Goal: Information Seeking & Learning: Learn about a topic

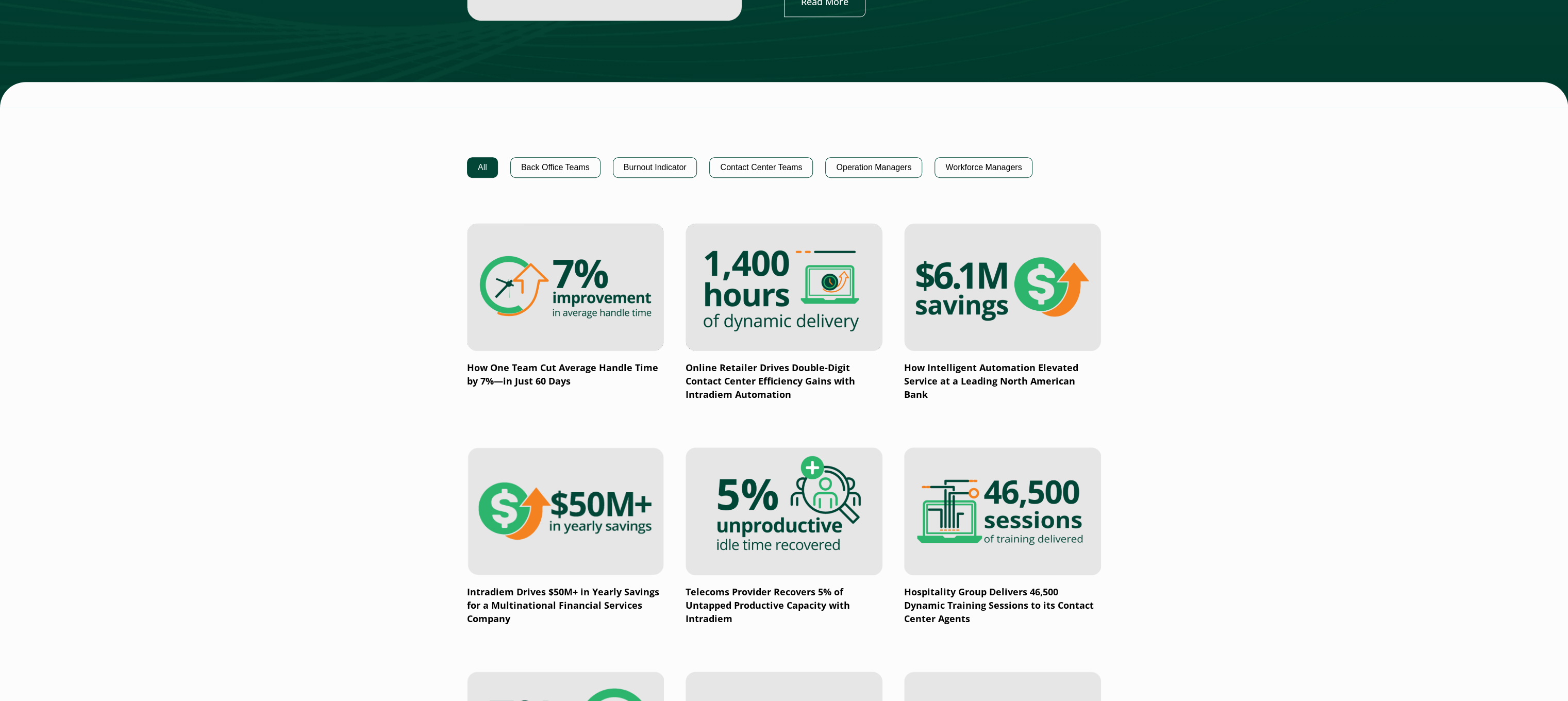
scroll to position [619, 0]
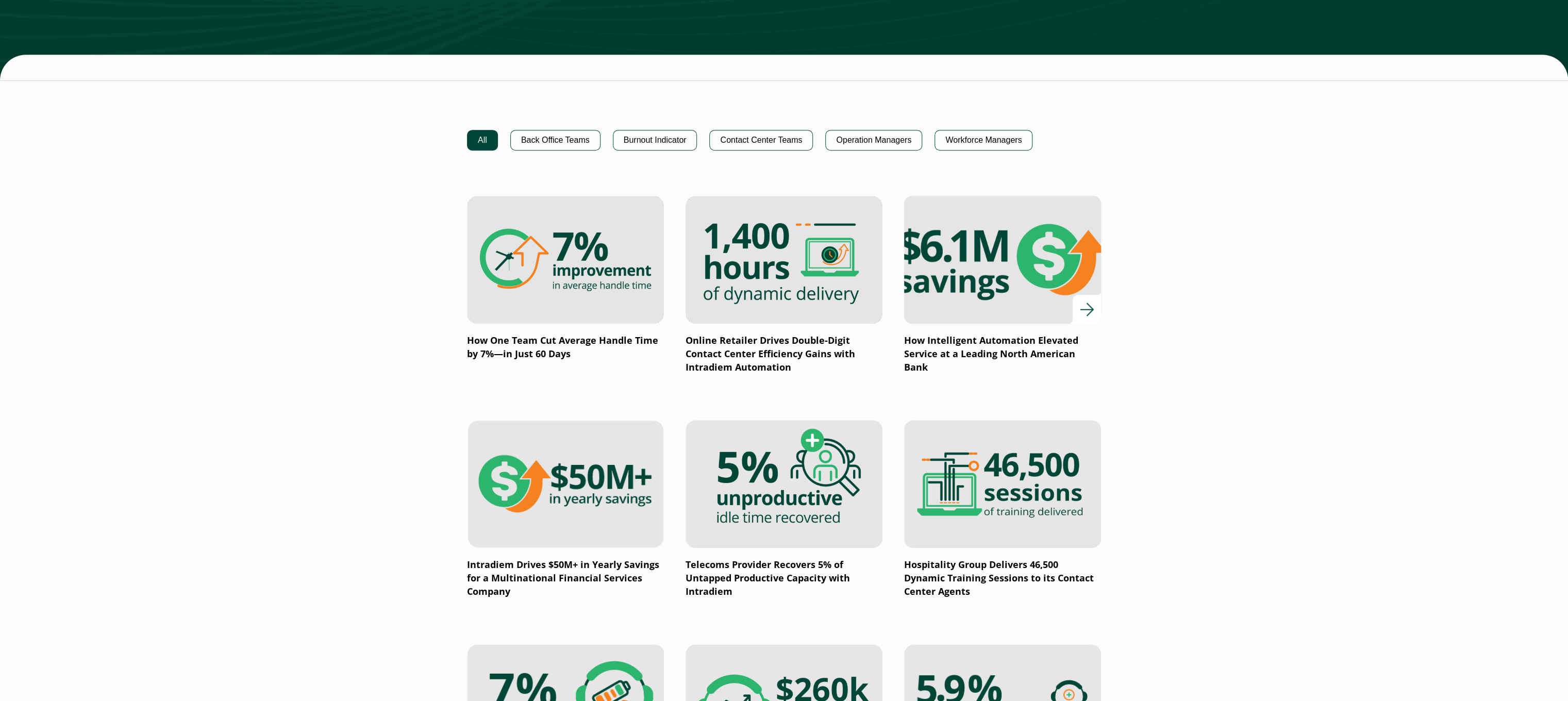
click at [957, 283] on img at bounding box center [1002, 260] width 236 height 154
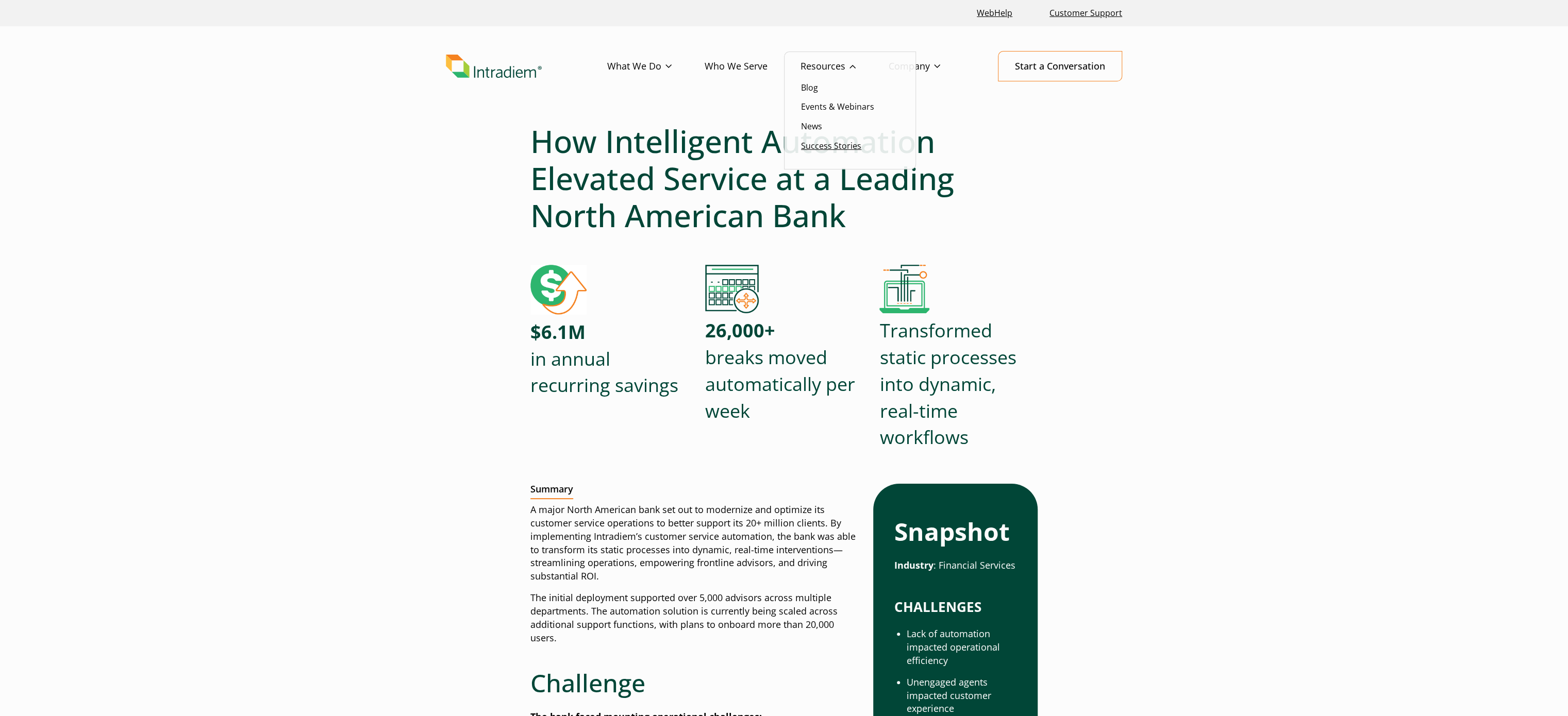
click at [822, 150] on link "Success Stories" at bounding box center [831, 145] width 61 height 11
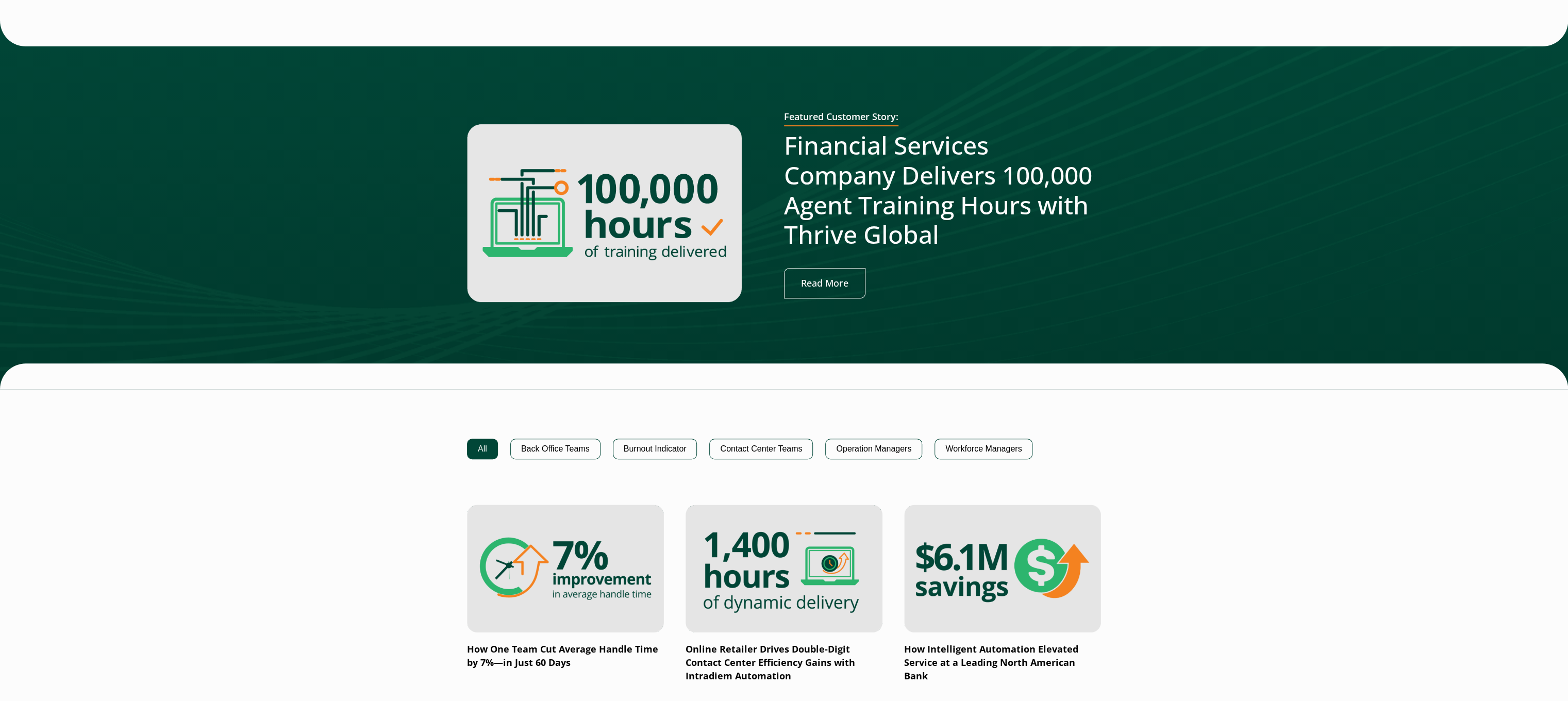
scroll to position [412, 0]
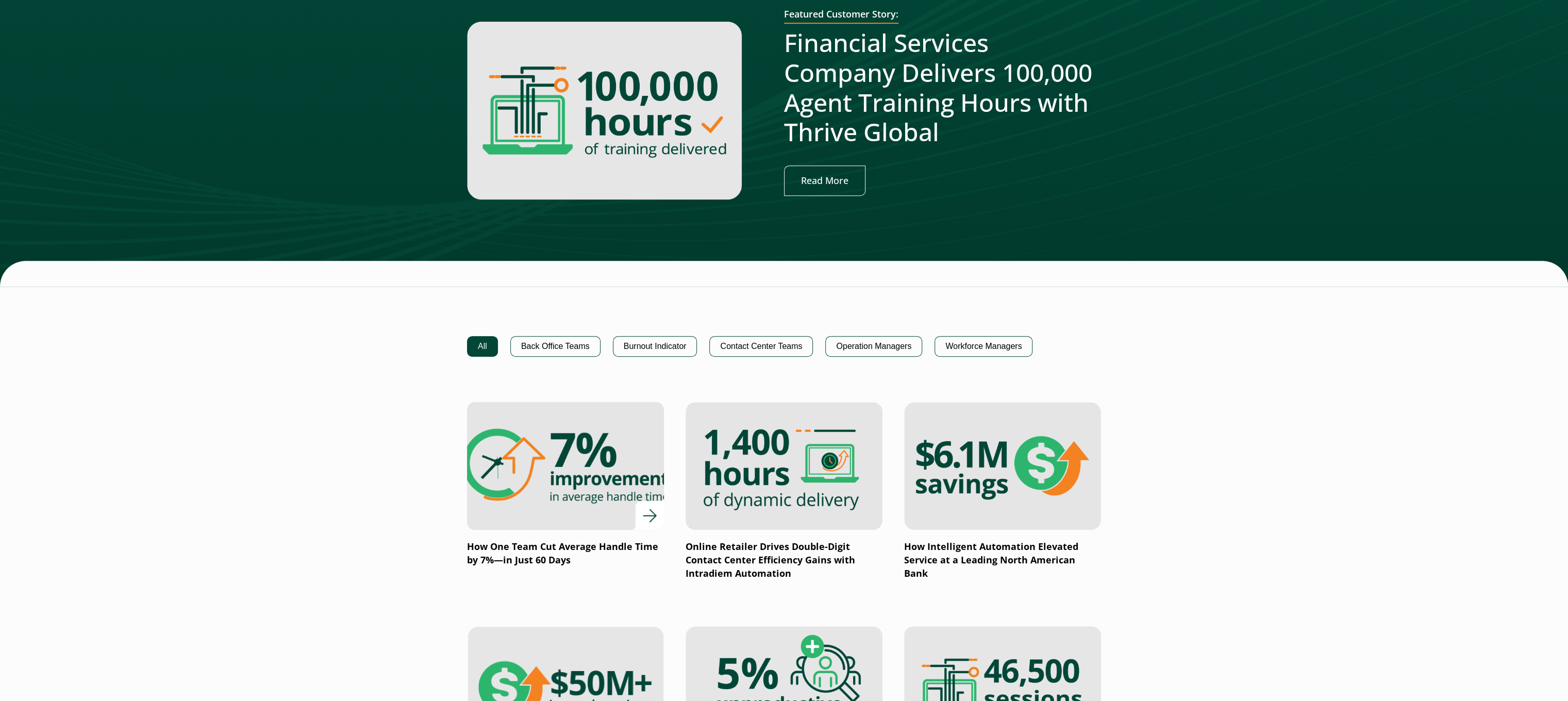
click at [606, 474] on img at bounding box center [565, 466] width 236 height 154
